Goal: Navigation & Orientation: Find specific page/section

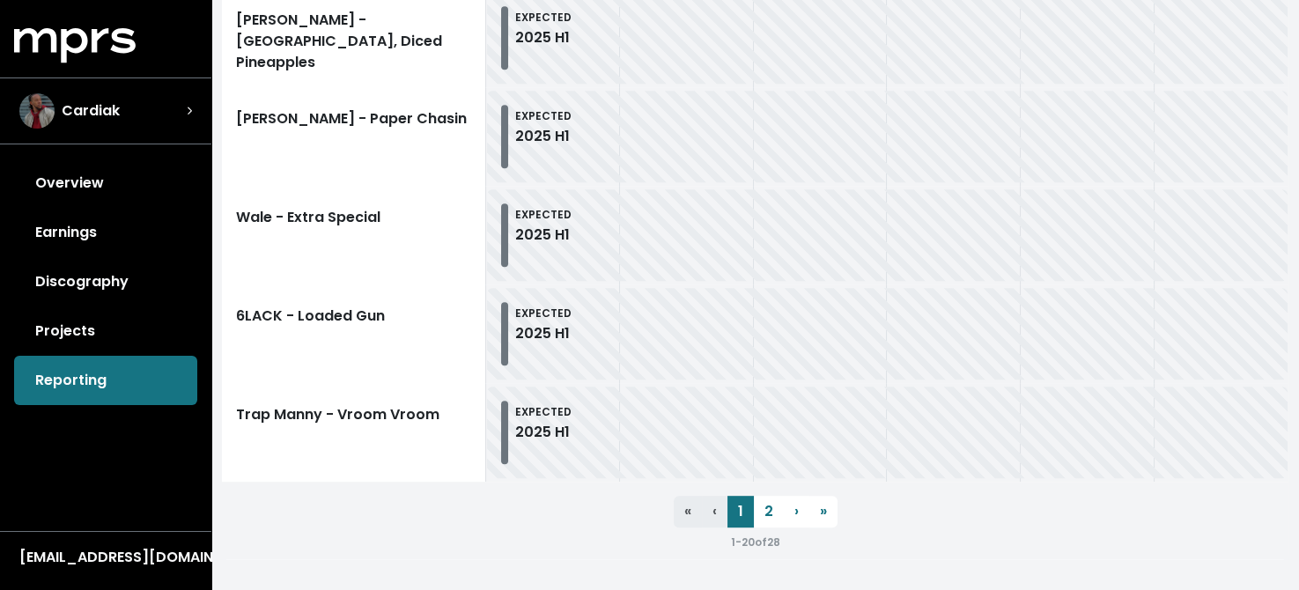
scroll to position [2164, 0]
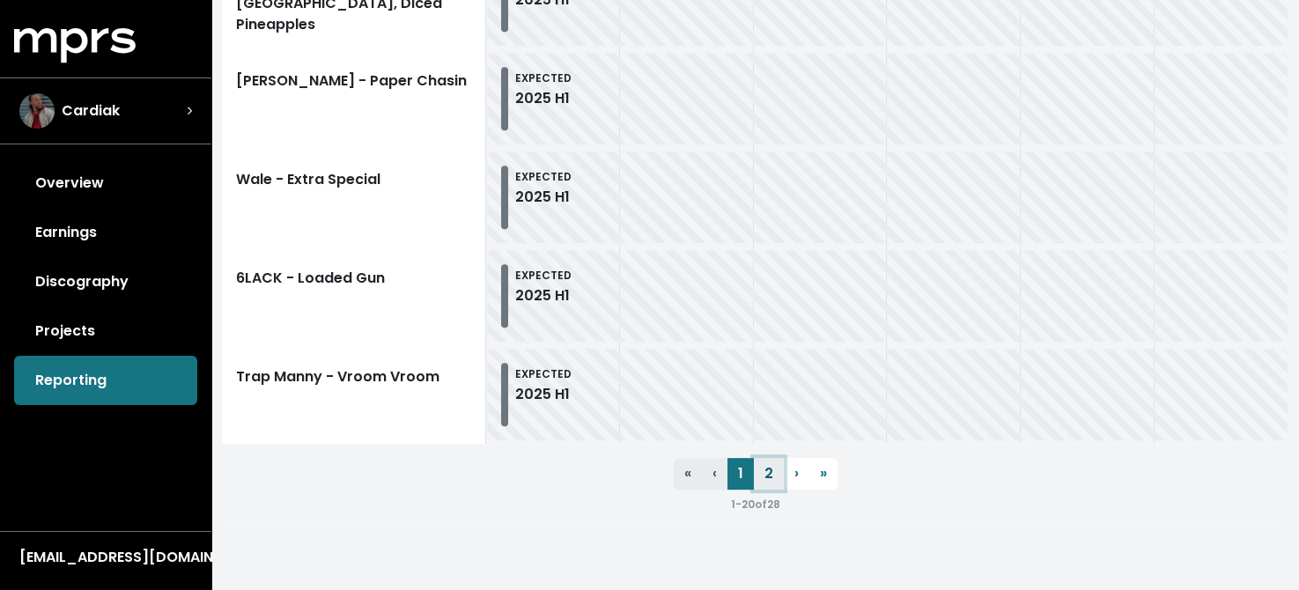
click at [768, 471] on link "2" at bounding box center [769, 474] width 30 height 32
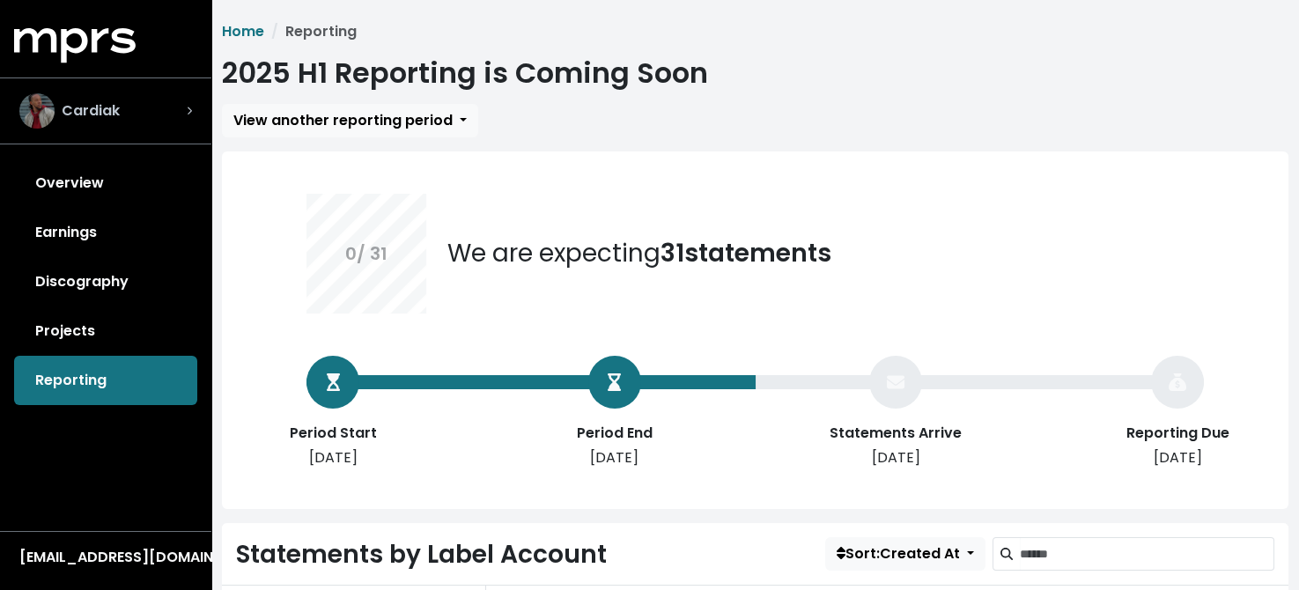
click at [96, 107] on span "Cardiak" at bounding box center [91, 110] width 58 height 21
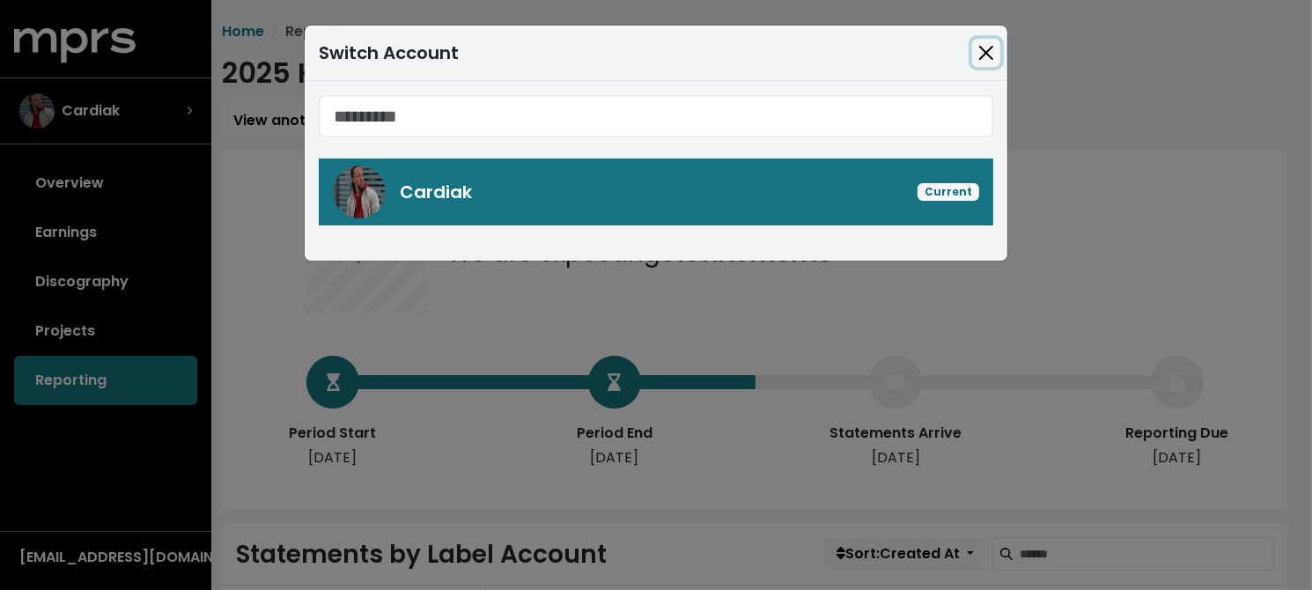
click at [988, 51] on button "Close" at bounding box center [986, 53] width 28 height 28
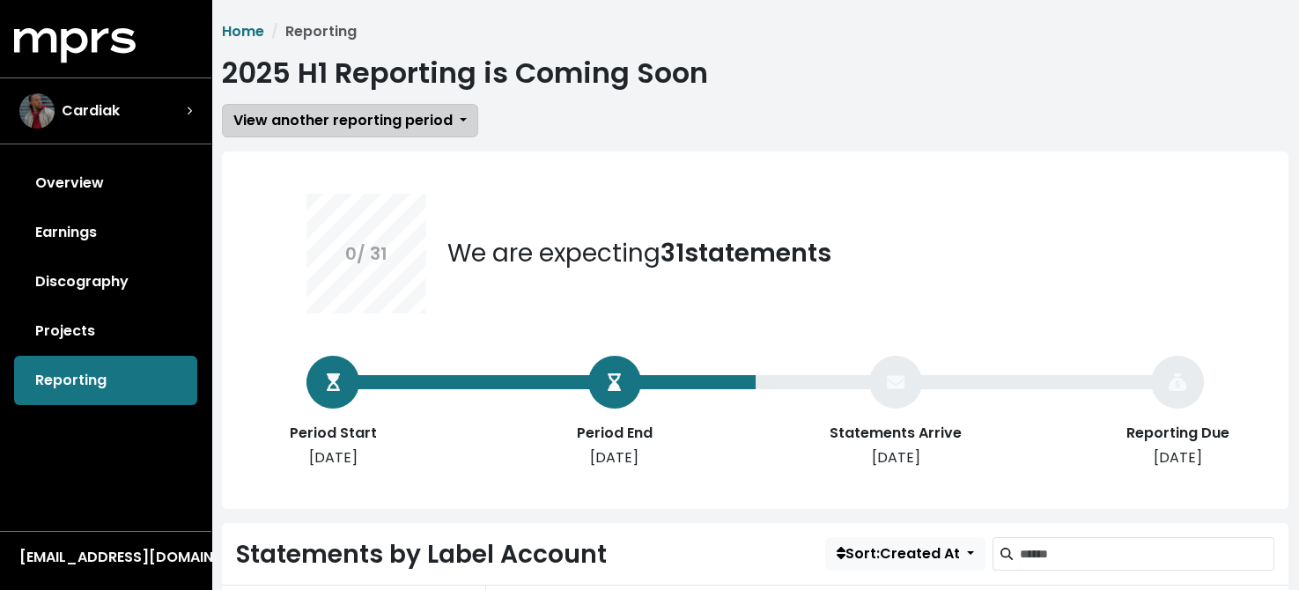
click at [372, 125] on span "View another reporting period" at bounding box center [342, 120] width 219 height 20
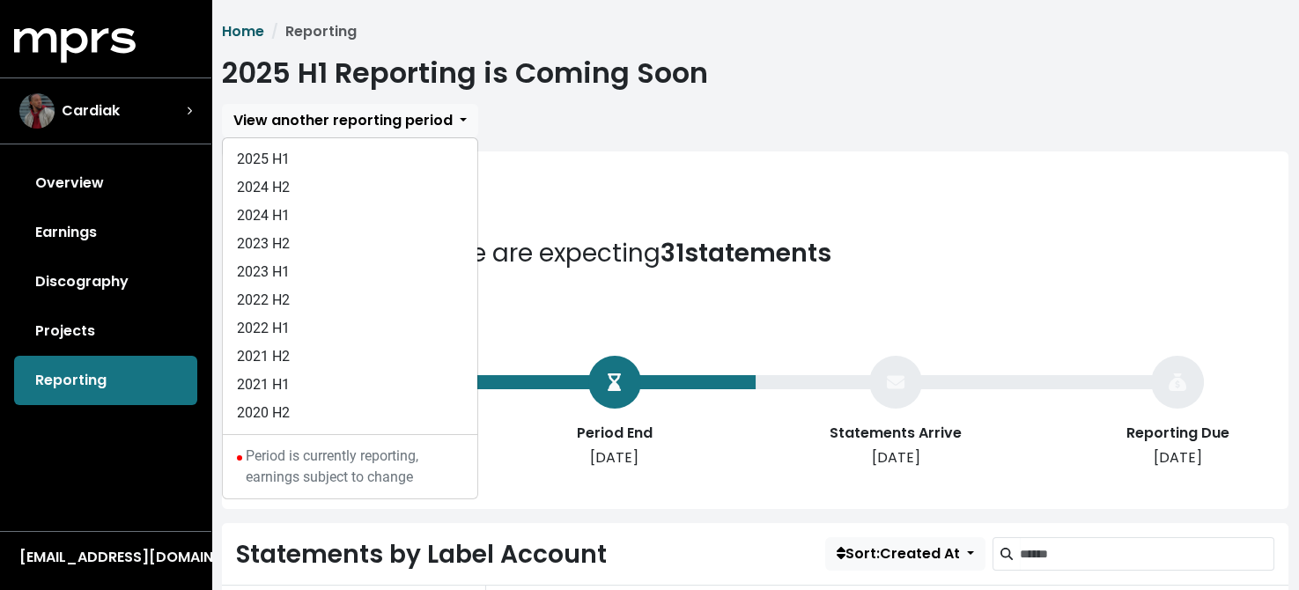
click at [252, 29] on link "Home" at bounding box center [243, 31] width 42 height 20
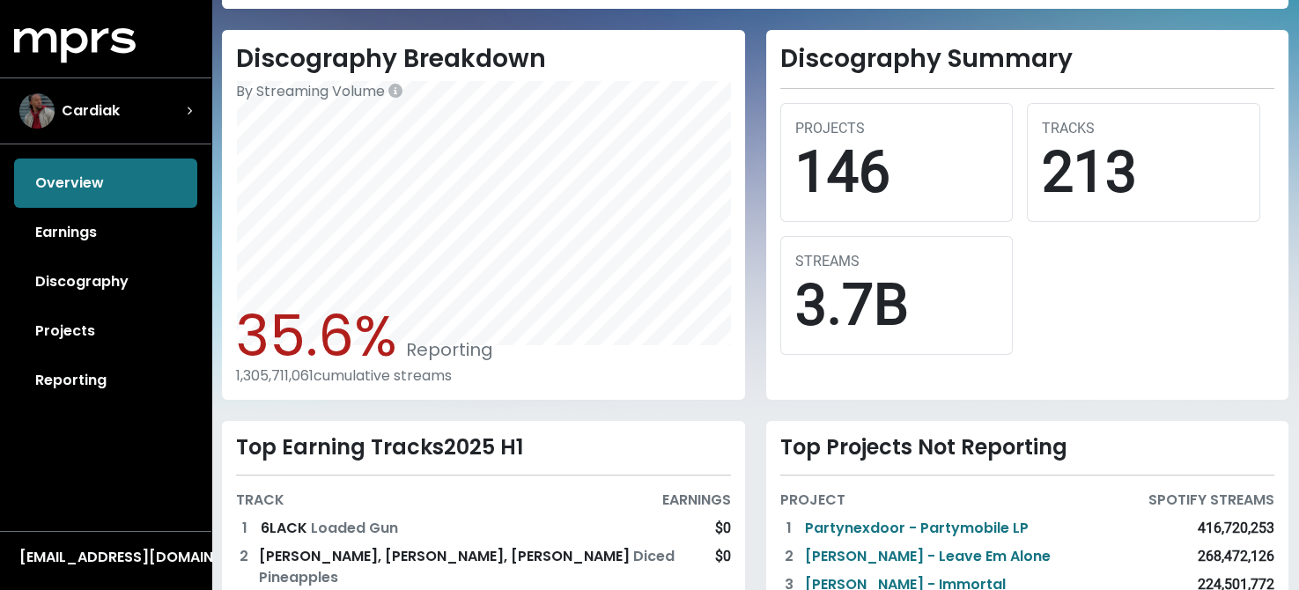
scroll to position [618, 0]
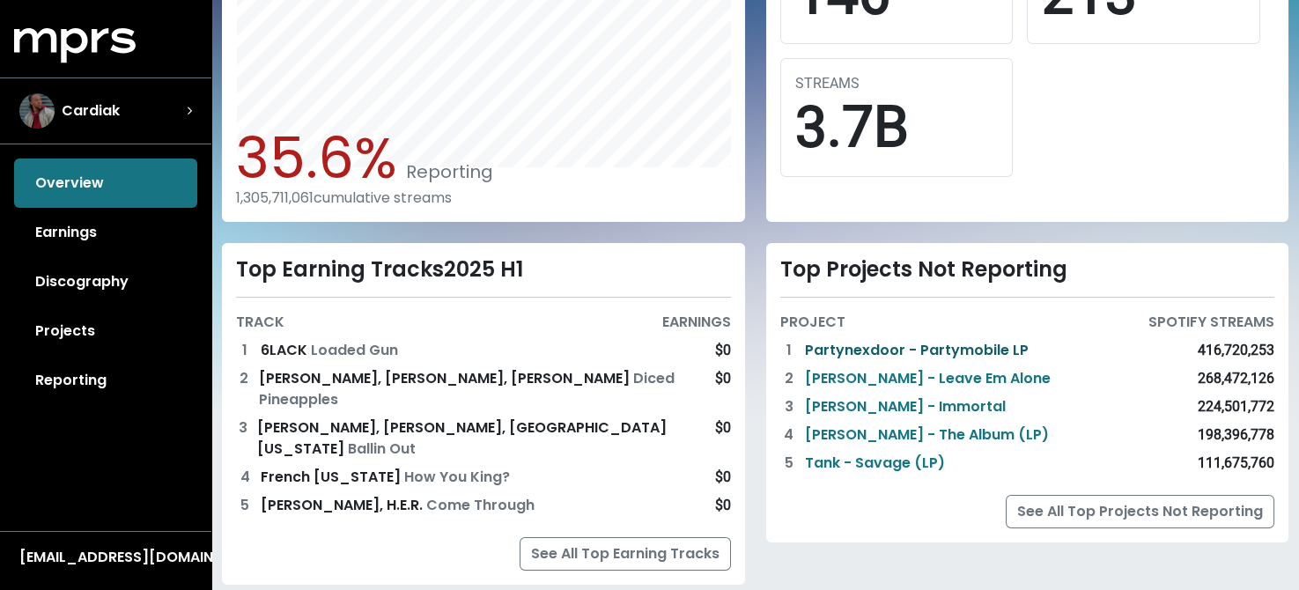
click at [919, 349] on link "Partynexdoor - Partymobile LP" at bounding box center [917, 350] width 224 height 21
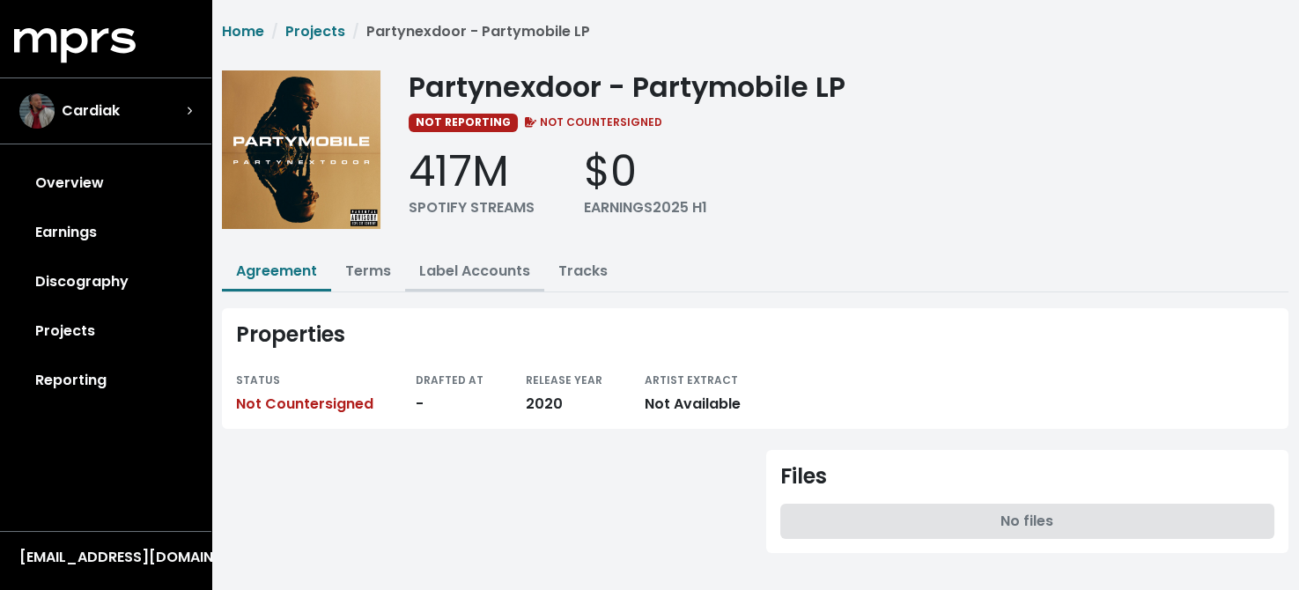
click at [448, 276] on link "Label Accounts" at bounding box center [474, 271] width 111 height 20
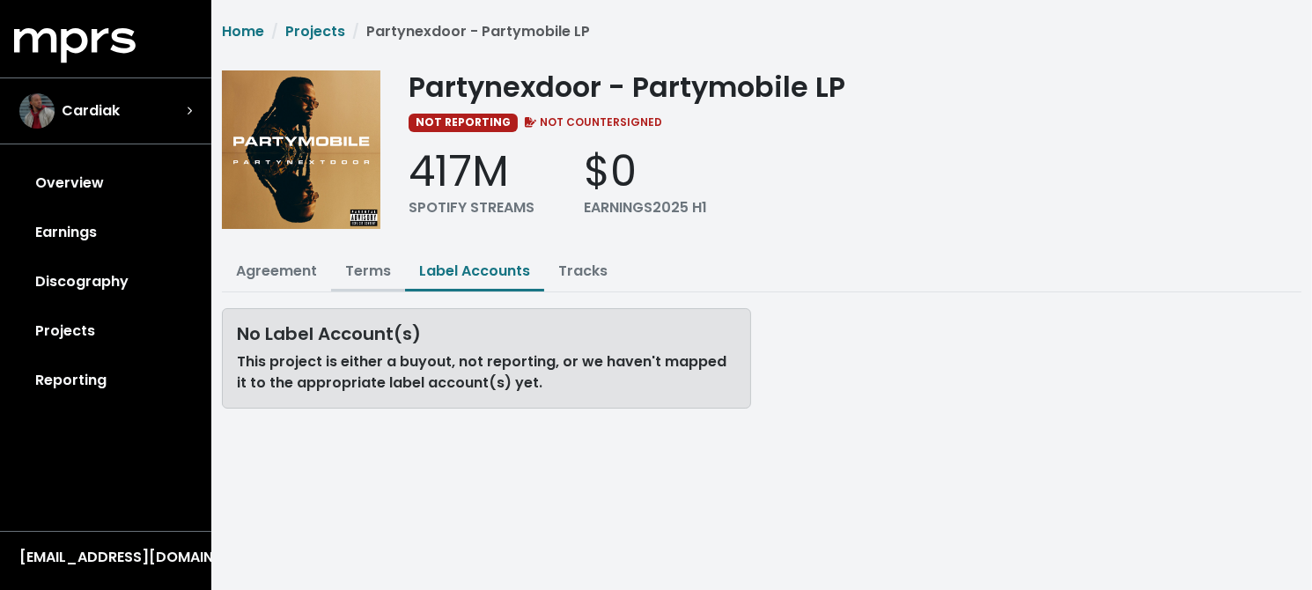
click at [372, 263] on link "Terms" at bounding box center [368, 271] width 46 height 20
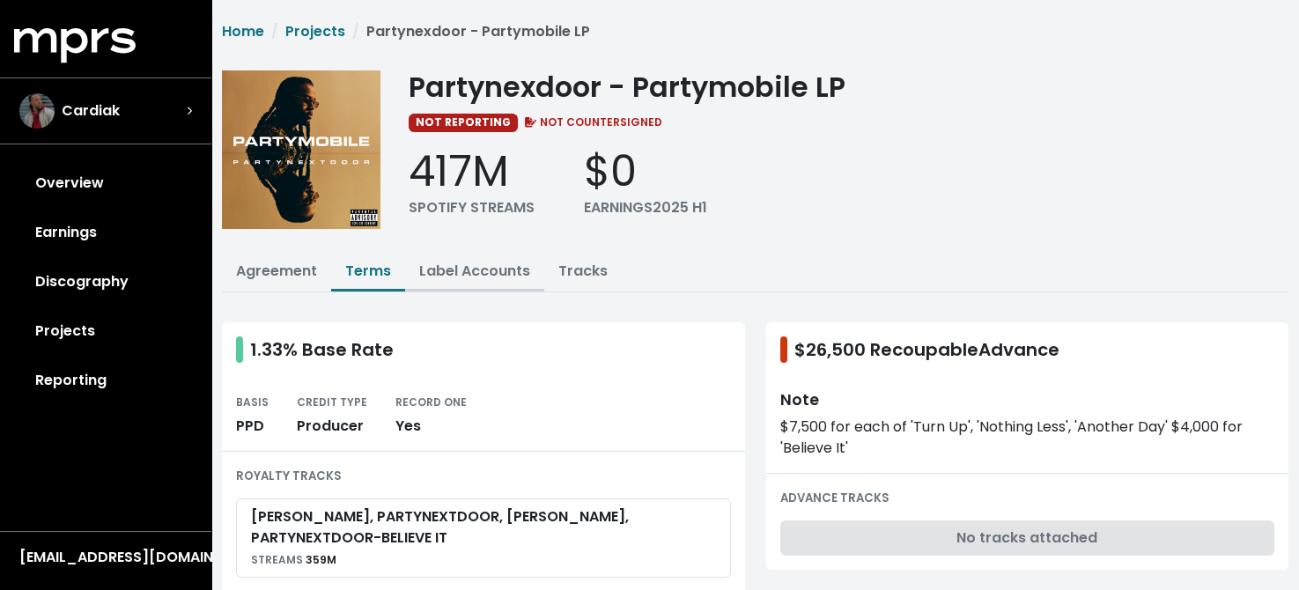
click at [460, 264] on link "Label Accounts" at bounding box center [474, 271] width 111 height 20
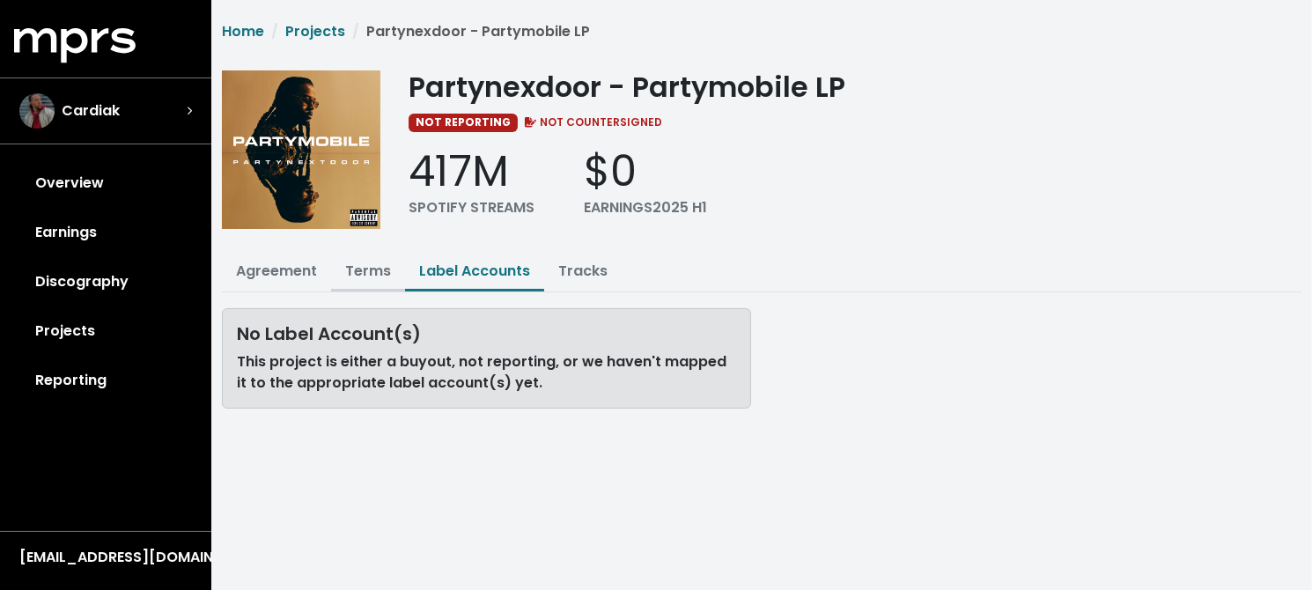
click at [360, 270] on link "Terms" at bounding box center [368, 271] width 46 height 20
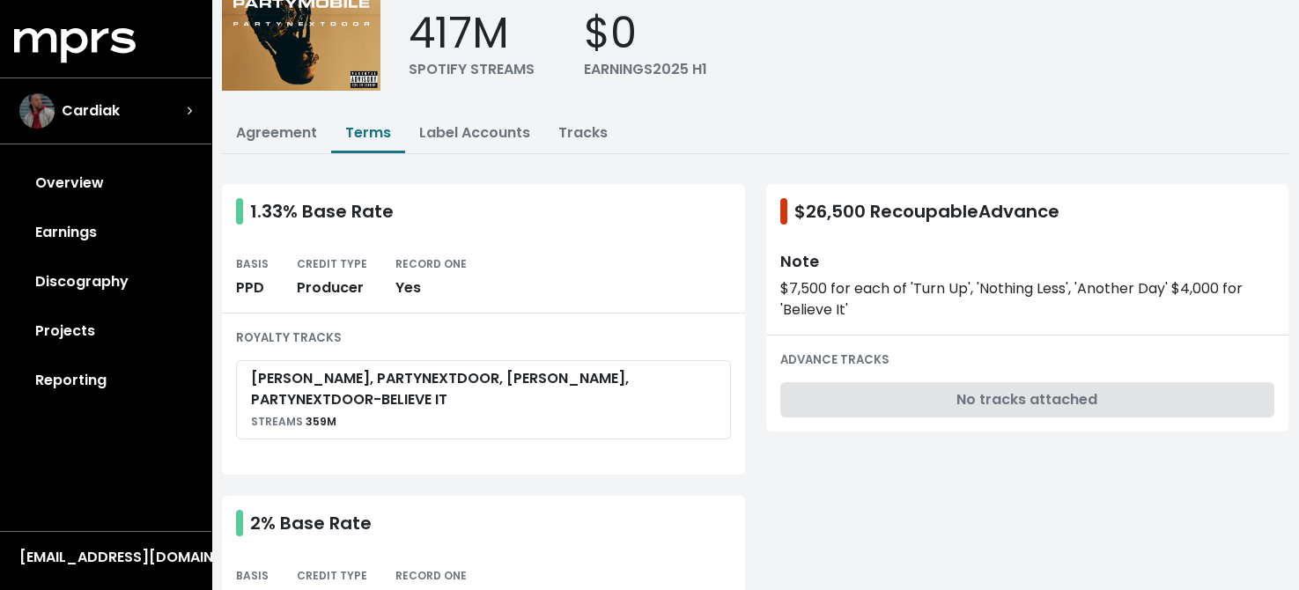
scroll to position [136, 0]
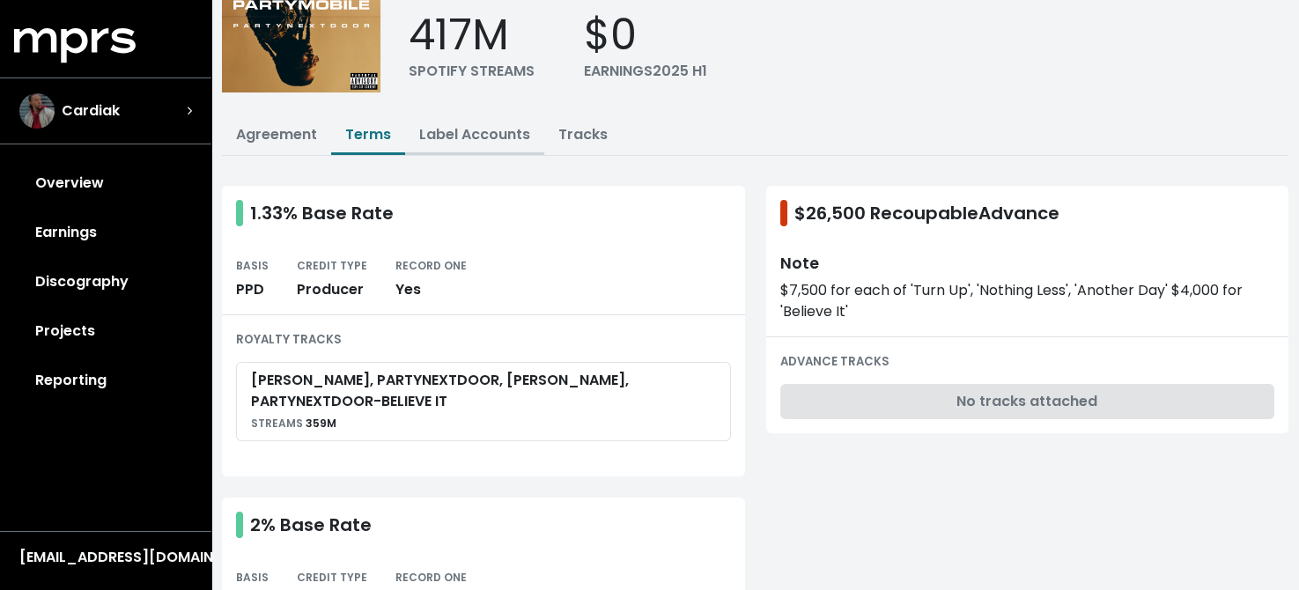
click at [474, 128] on link "Label Accounts" at bounding box center [474, 134] width 111 height 20
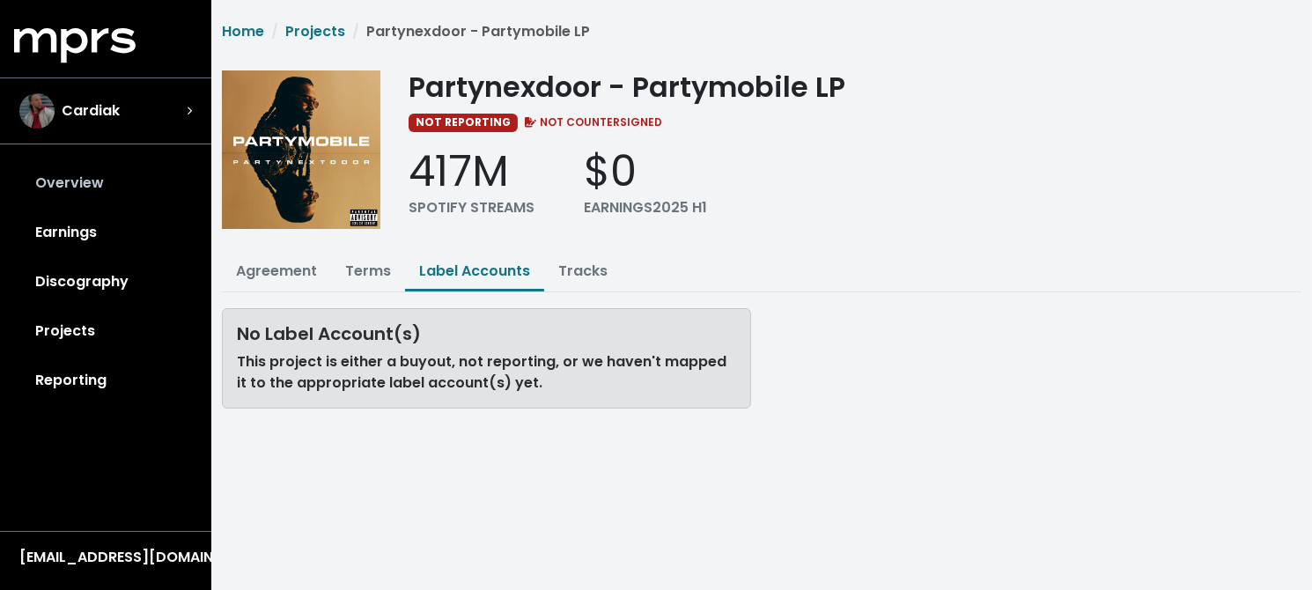
click at [71, 171] on link "Overview" at bounding box center [105, 183] width 183 height 49
